Goal: Information Seeking & Learning: Learn about a topic

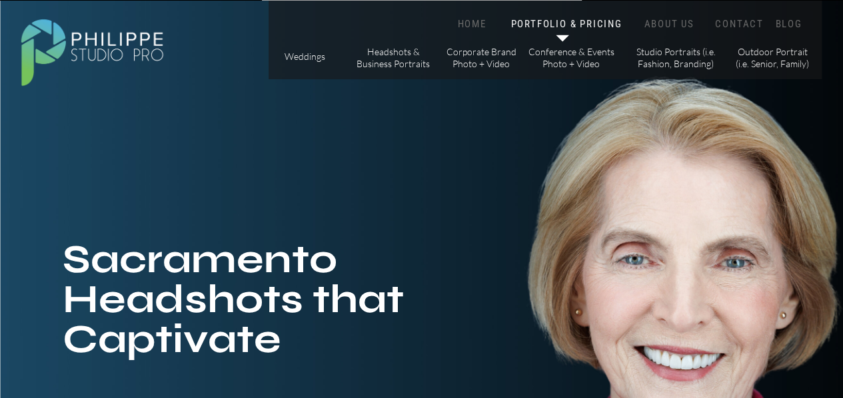
click at [568, 44] on icon at bounding box center [562, 39] width 26 height 28
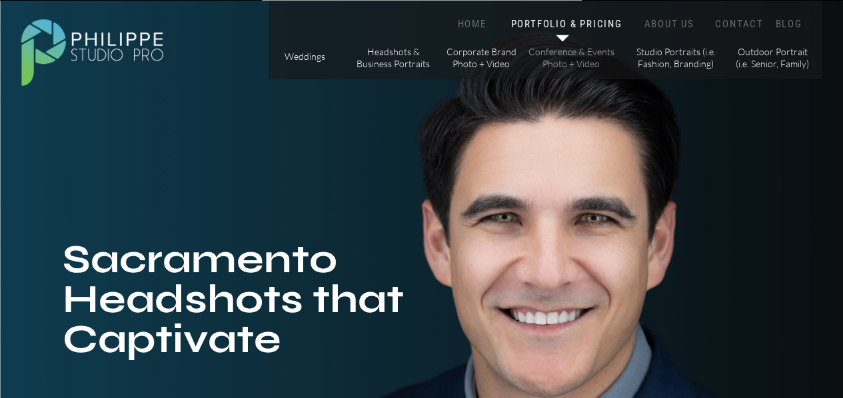
click at [556, 61] on p "Conference & Events Photo + Video" at bounding box center [571, 57] width 87 height 23
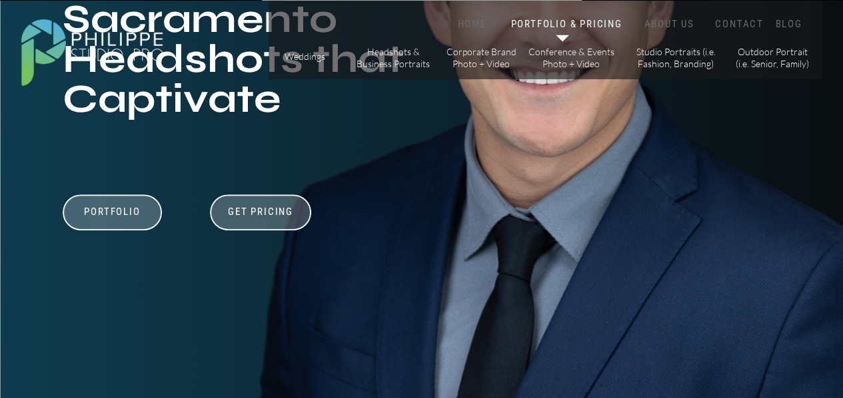
scroll to position [360, 0]
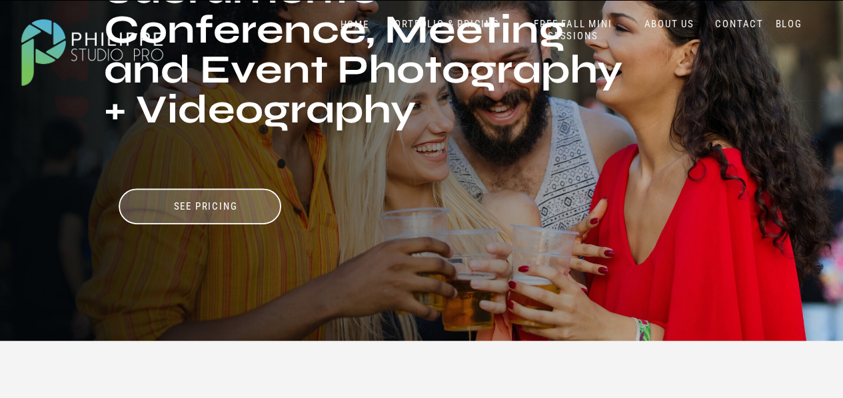
scroll to position [144, 0]
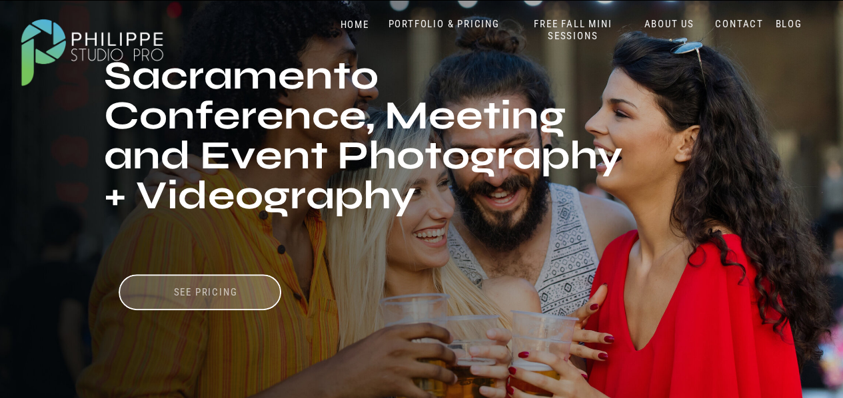
click at [209, 293] on h3 "See pricing" at bounding box center [205, 292] width 133 height 13
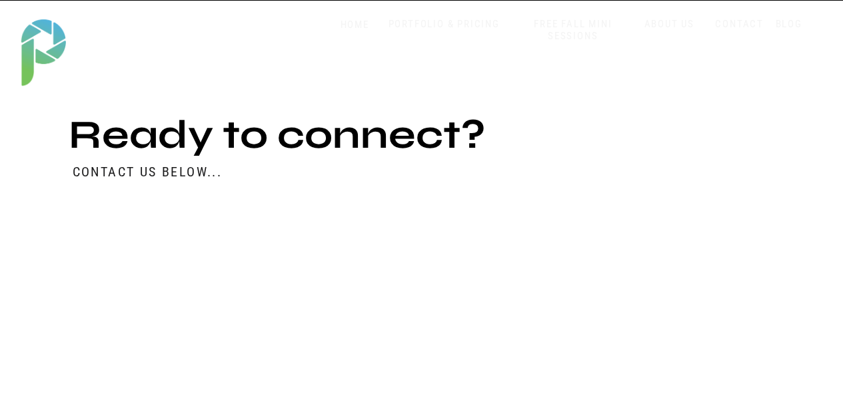
scroll to position [5982, 0]
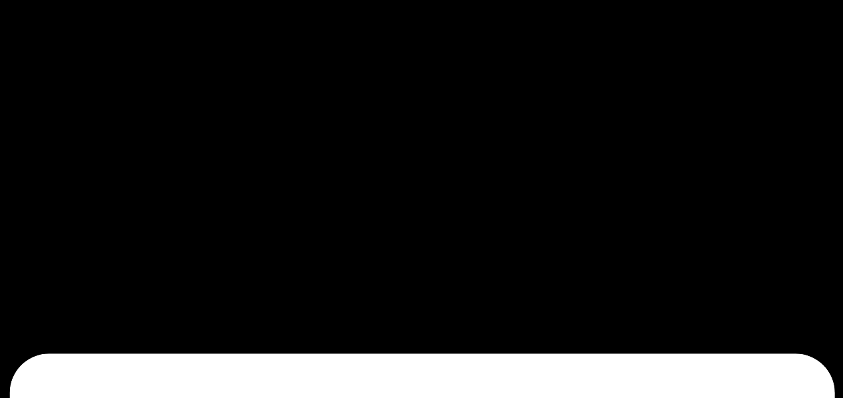
scroll to position [146, 0]
